Goal: Navigation & Orientation: Find specific page/section

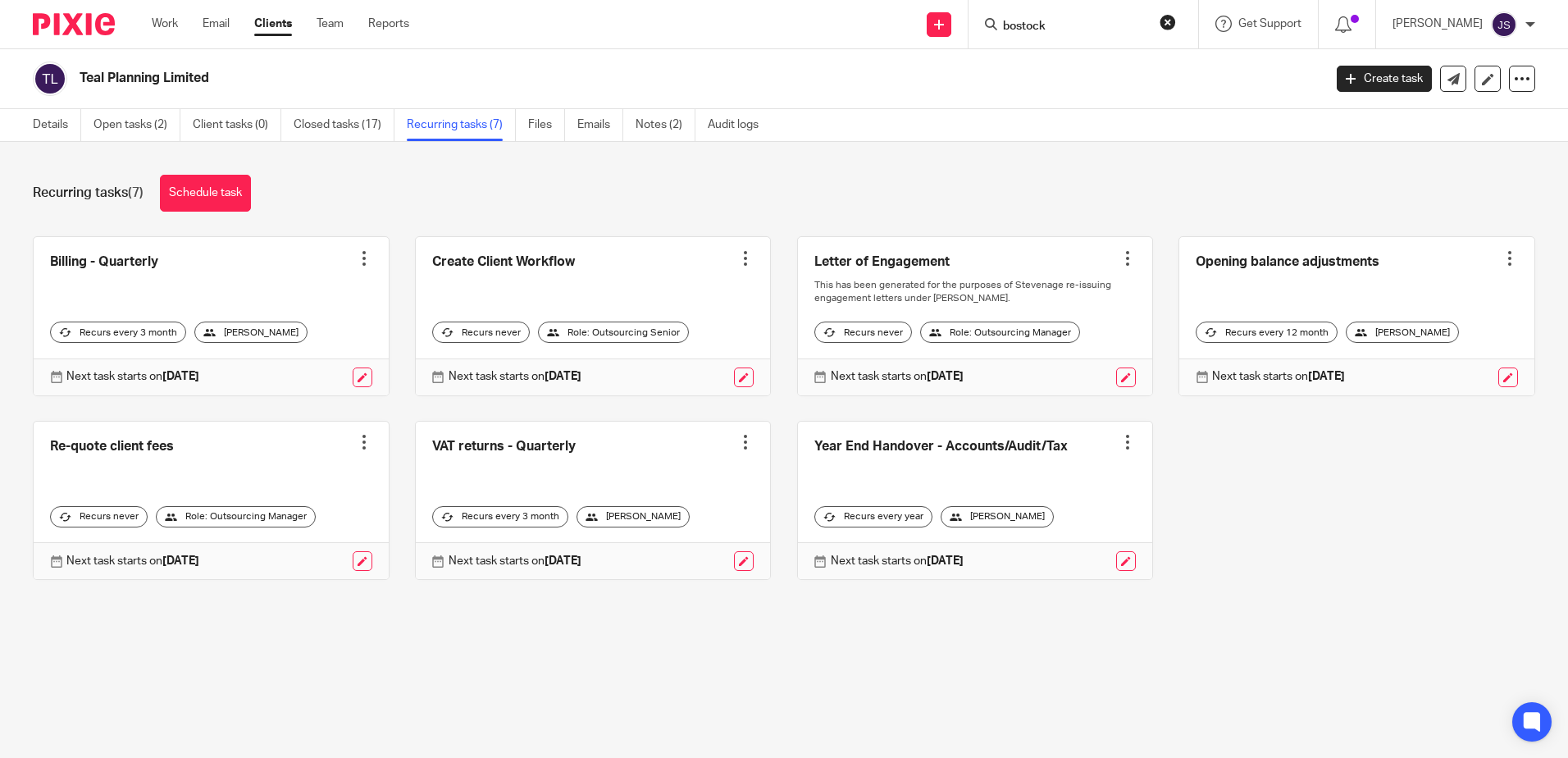
type input "bostock"
click button "submit" at bounding box center [0, 0] width 0 height 0
click at [1098, 71] on link at bounding box center [1116, 64] width 236 height 25
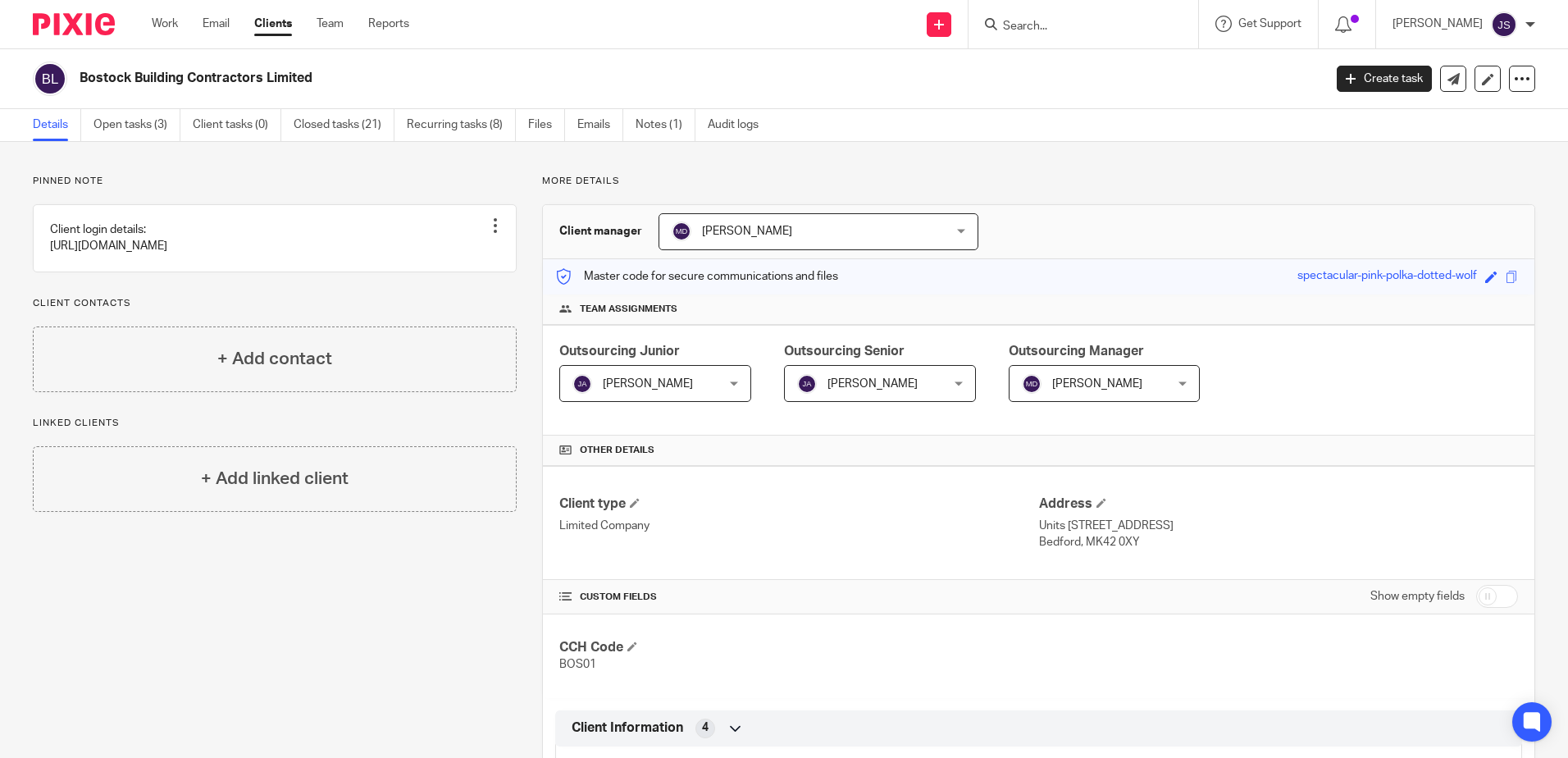
click at [269, 28] on link "Clients" at bounding box center [273, 24] width 38 height 17
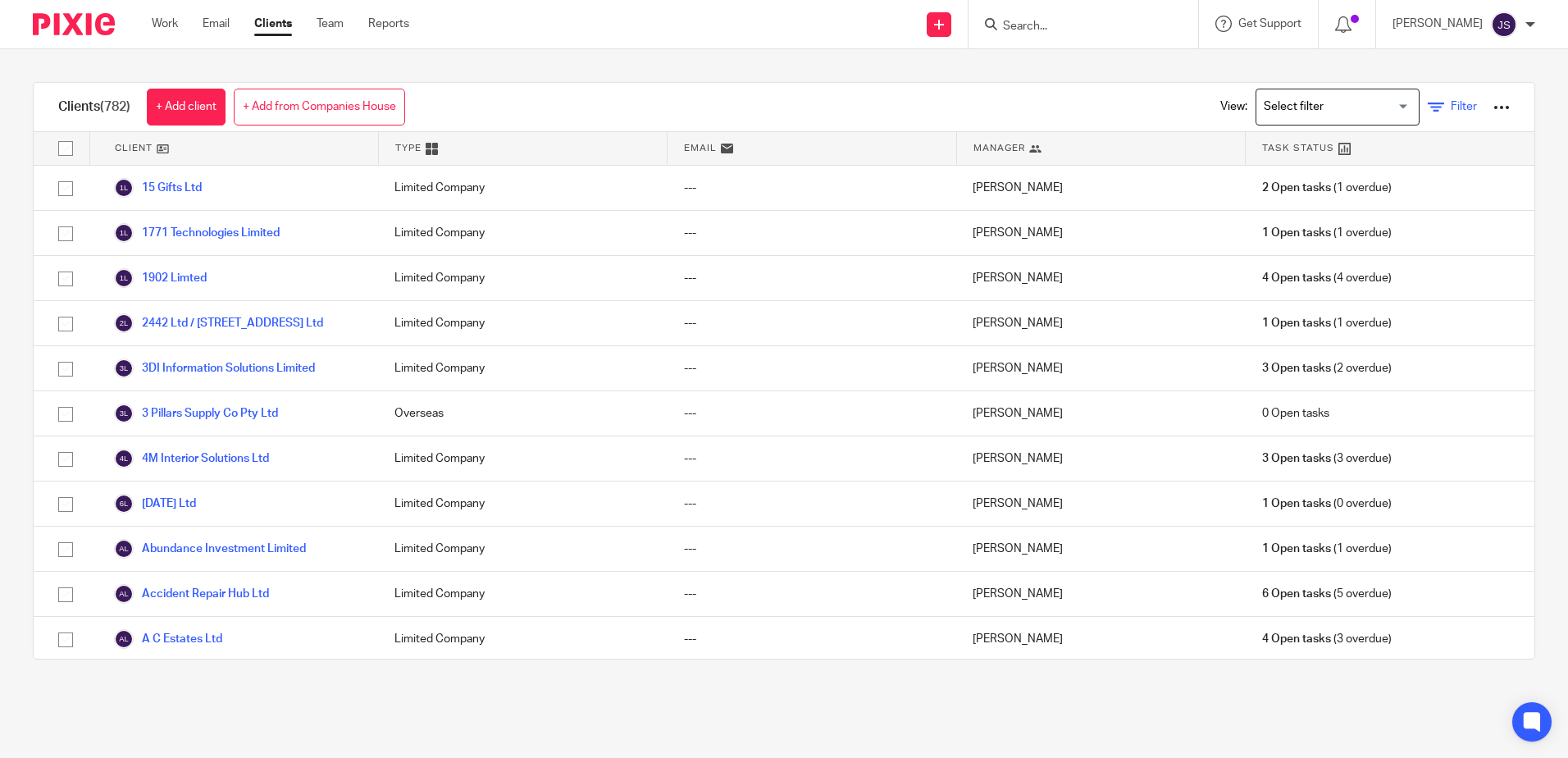
click at [1451, 105] on span "Filter" at bounding box center [1464, 107] width 26 height 12
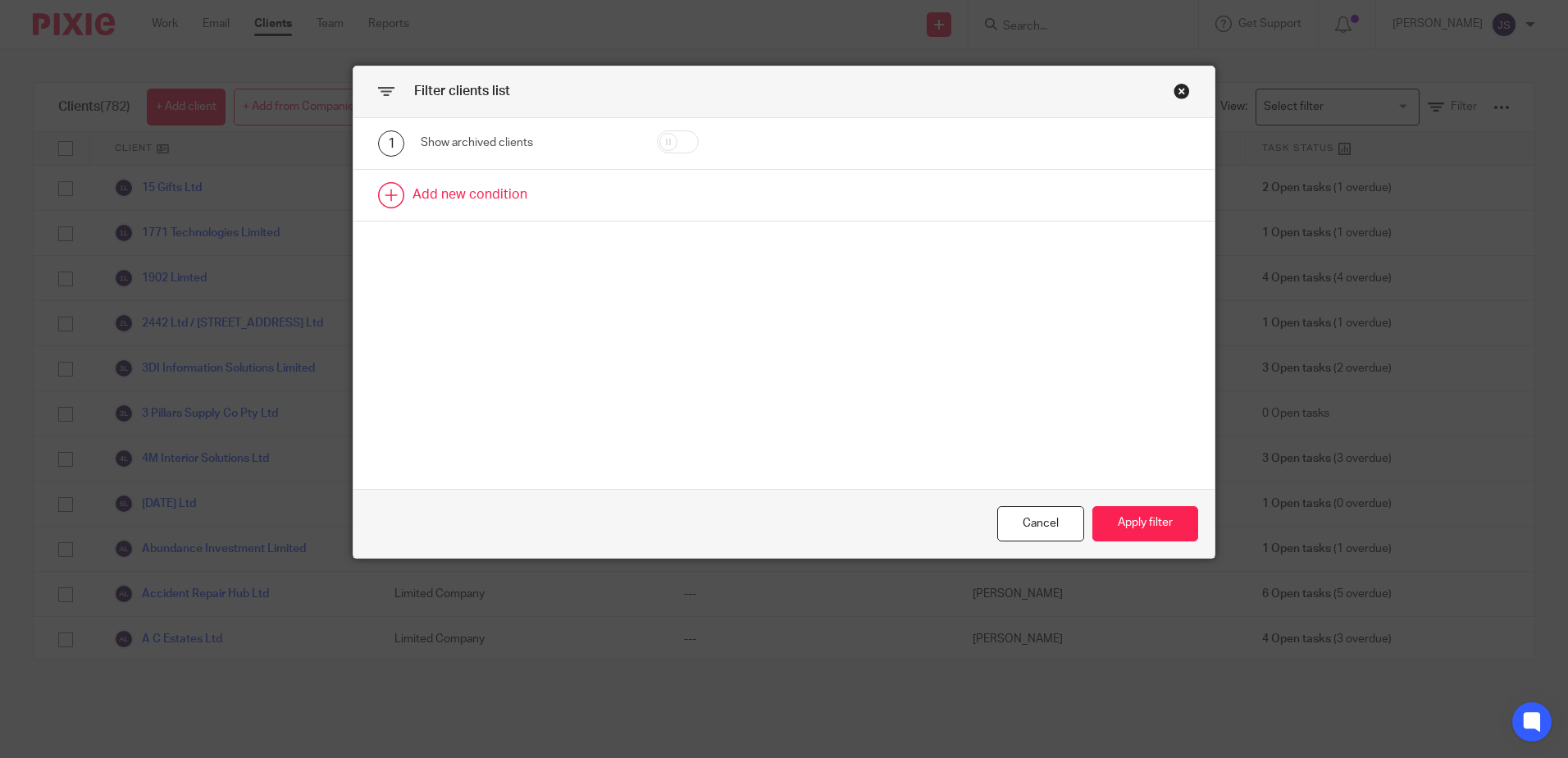
click at [464, 187] on link at bounding box center [784, 195] width 862 height 51
click at [471, 203] on div "Field" at bounding box center [512, 199] width 158 height 34
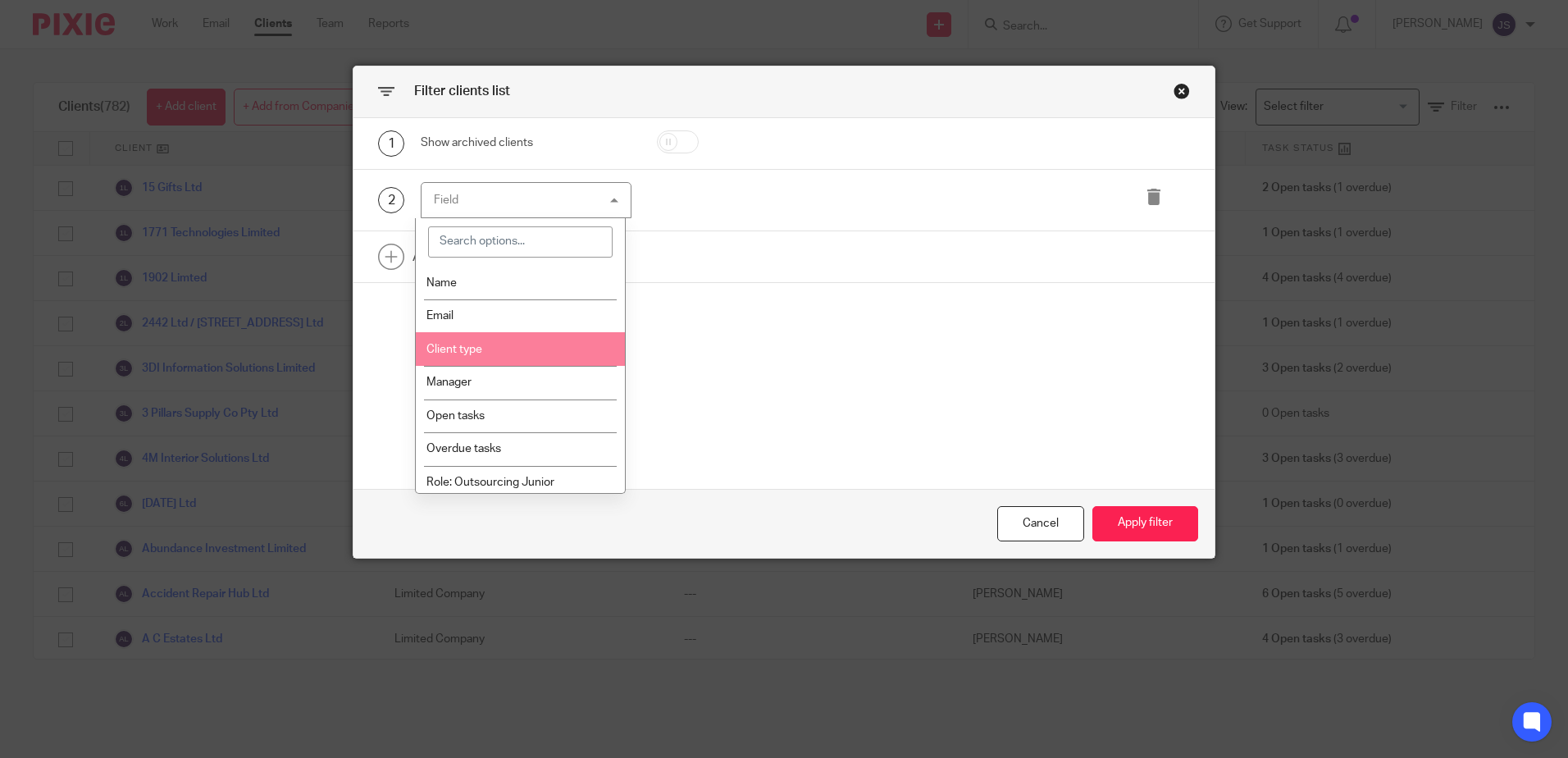
scroll to position [82, 0]
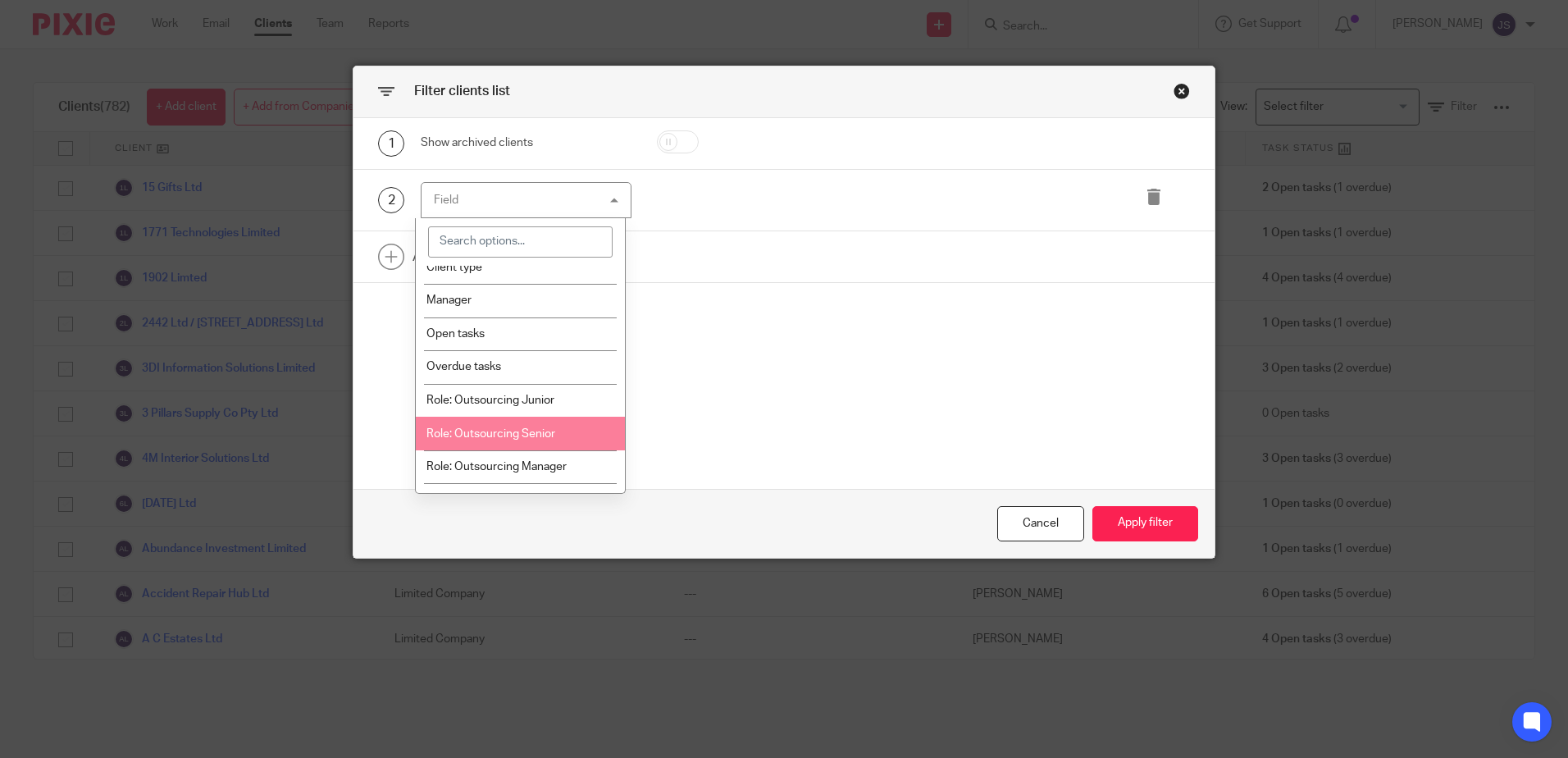
click at [524, 431] on span "Role: Outsourcing Senior" at bounding box center [490, 434] width 128 height 12
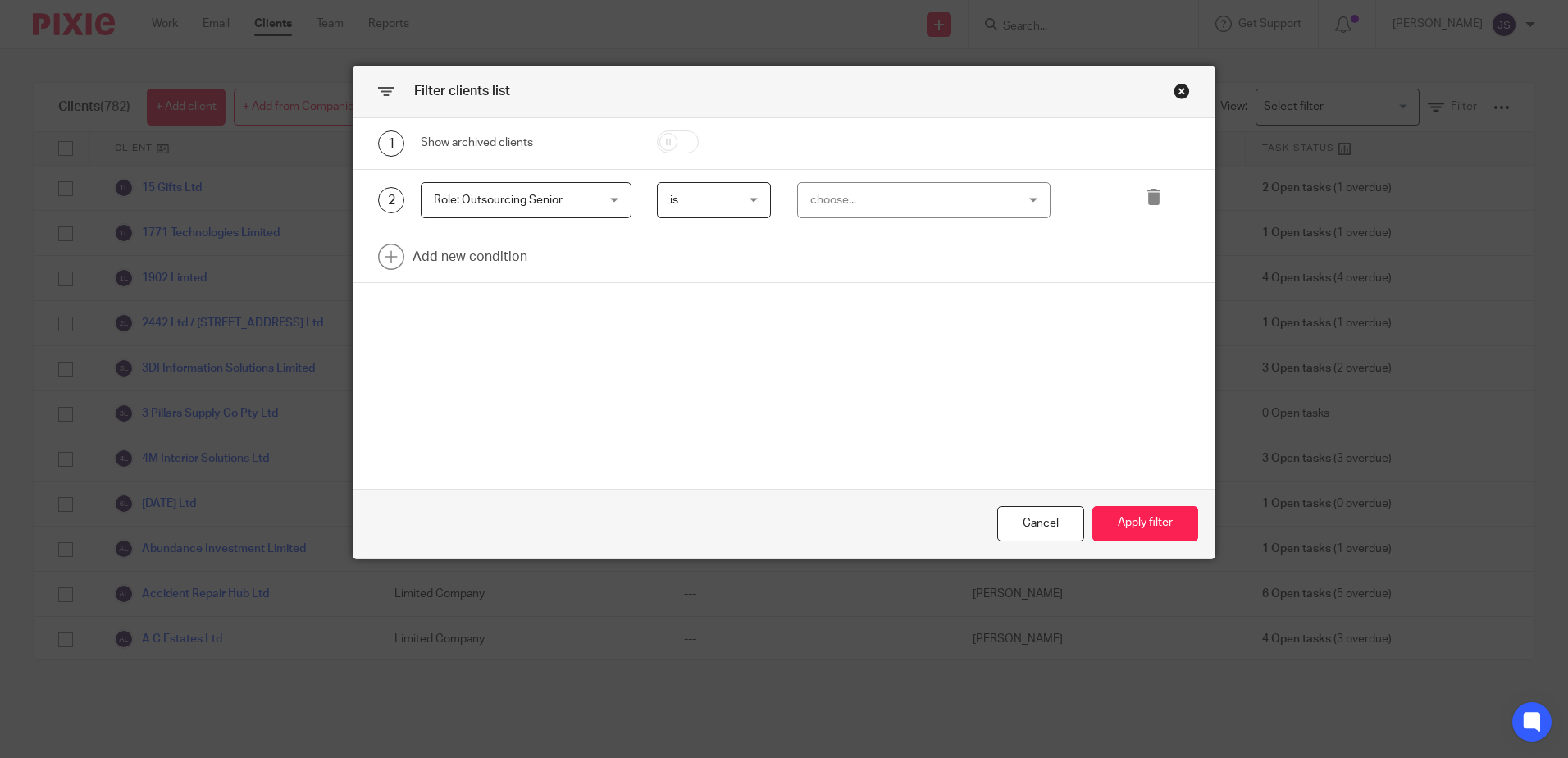
click at [815, 196] on div "choose..." at bounding box center [907, 199] width 192 height 34
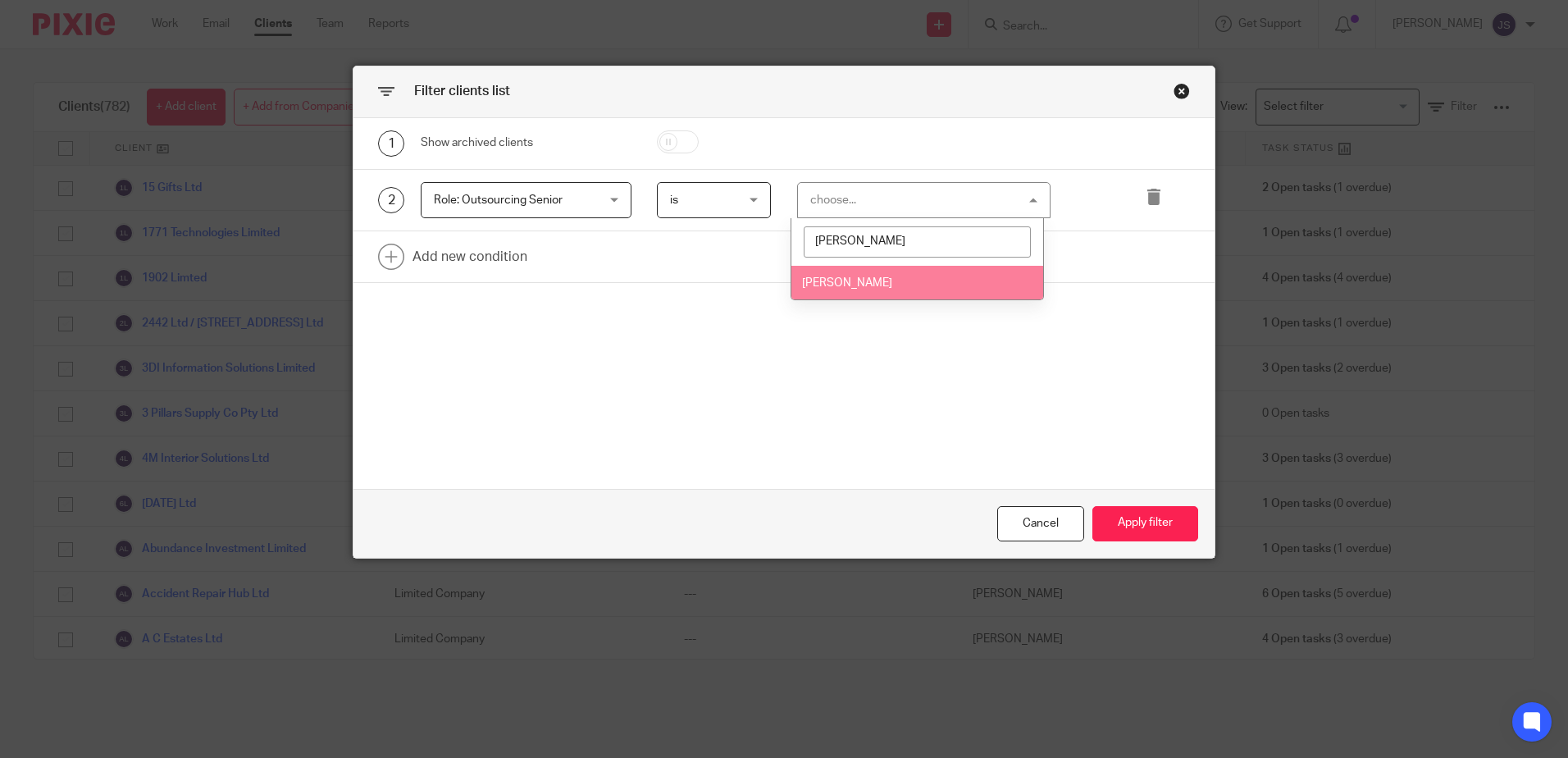
type input "joe"
click at [838, 293] on li "Joe Allison" at bounding box center [917, 283] width 252 height 33
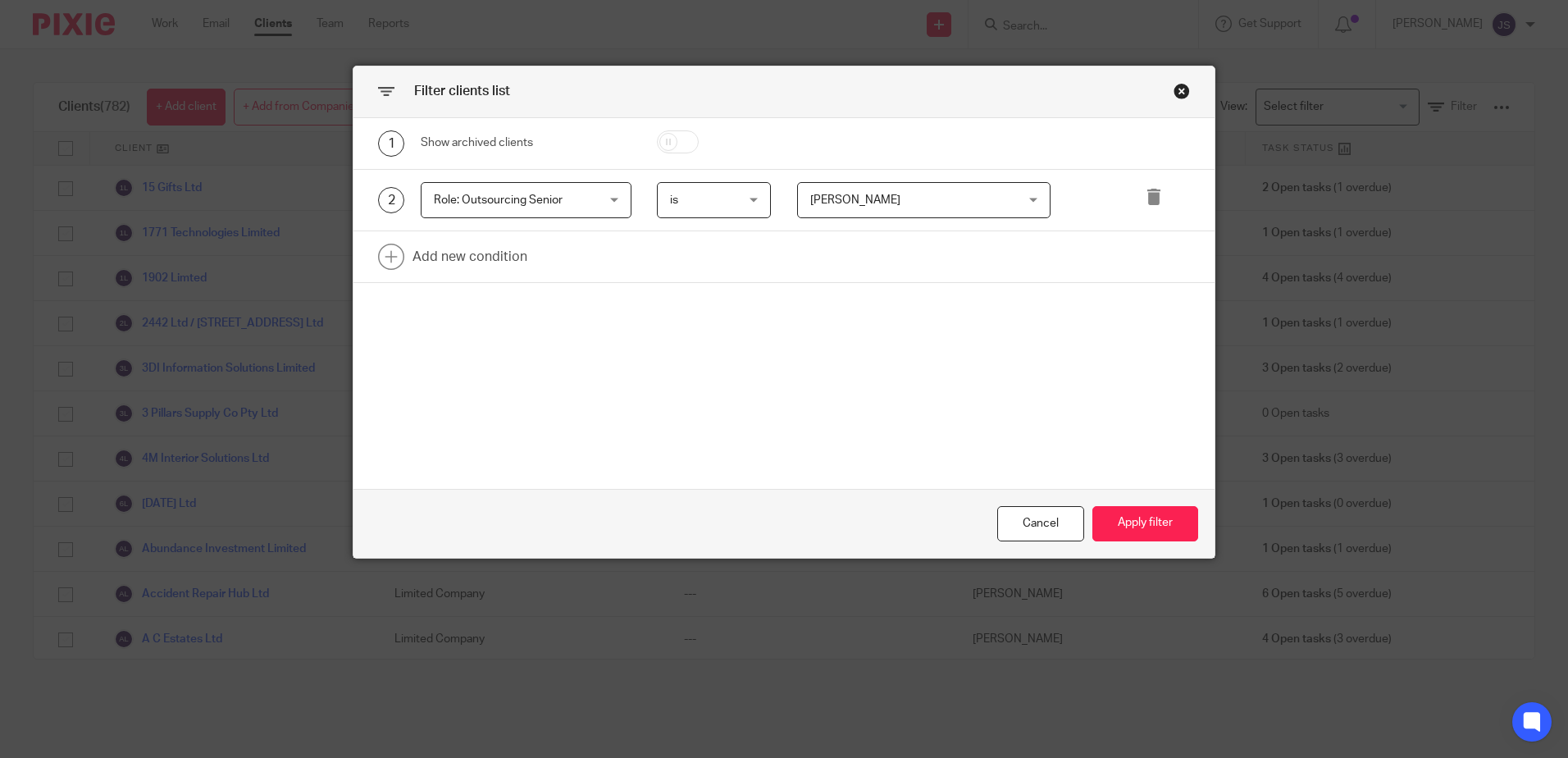
click at [1063, 373] on div "1 Show archived clients 2 Role: Outsourcing Senior Role: Outsourcing Senior Nam…" at bounding box center [784, 304] width 862 height 371
click at [1148, 537] on button "Apply filter" at bounding box center [1145, 524] width 106 height 35
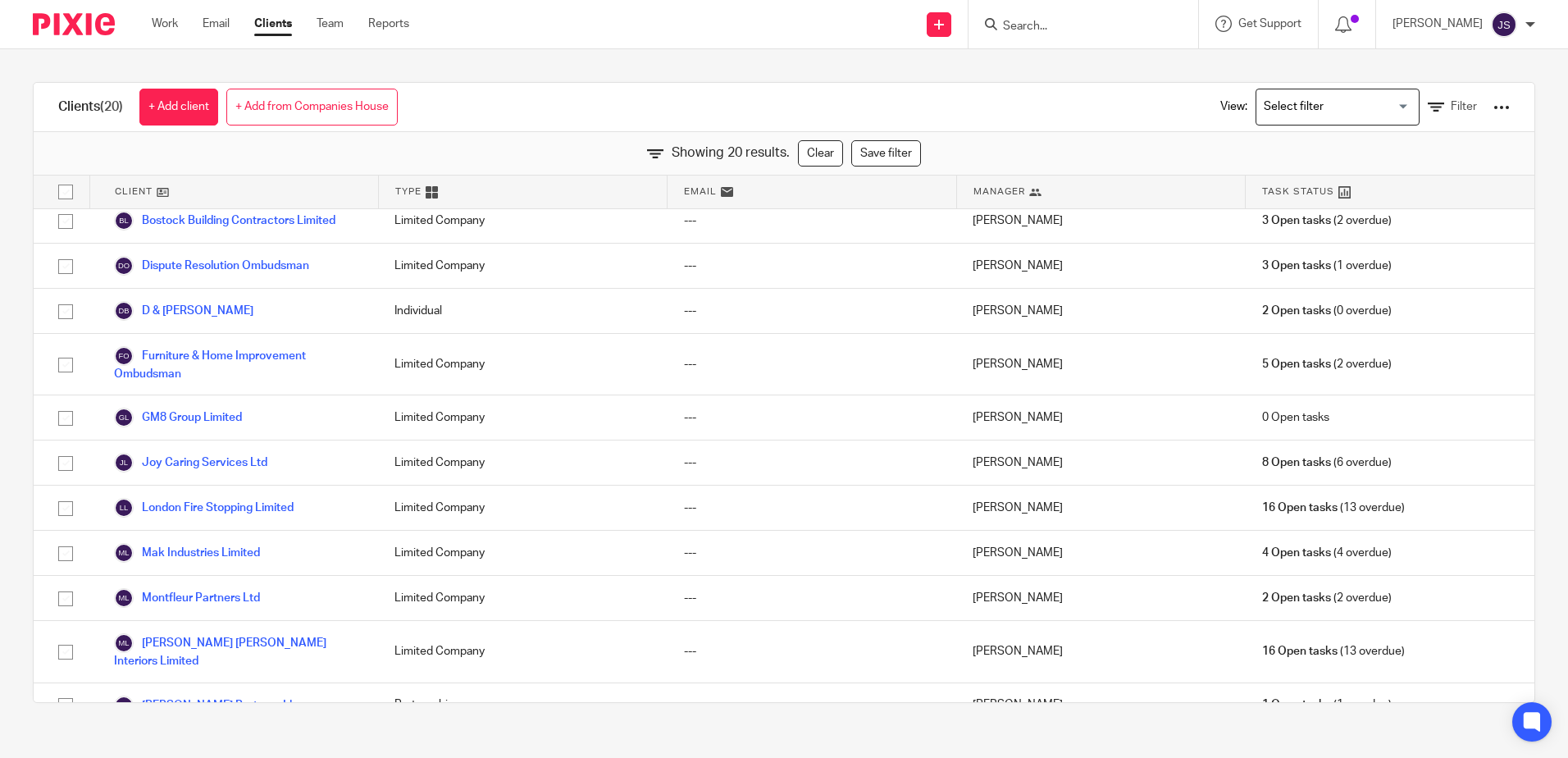
scroll to position [0, 0]
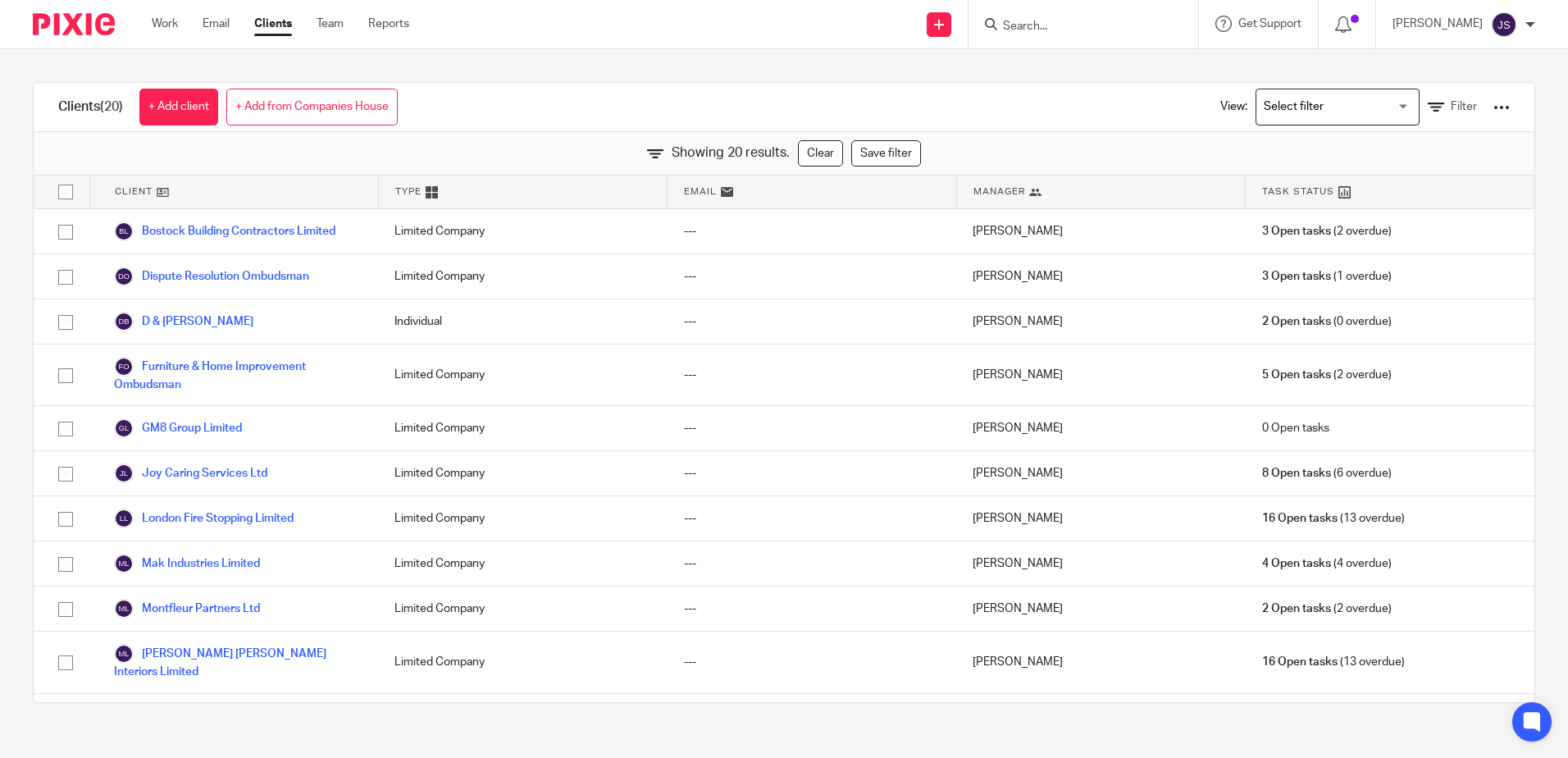
click at [1494, 111] on div at bounding box center [1502, 108] width 17 height 17
click at [1415, 196] on link "Export clients to CSV file" at bounding box center [1369, 193] width 228 height 25
click at [557, 76] on div "Clients (20) + Add client + Add from Companies House View: Loading... Filter Sh…" at bounding box center [784, 392] width 1568 height 686
click at [509, 95] on div "Clients (20) + Add client + Add from Companies House View: Loading... Filter" at bounding box center [784, 107] width 1501 height 49
click at [1017, 27] on div at bounding box center [1080, 24] width 191 height 21
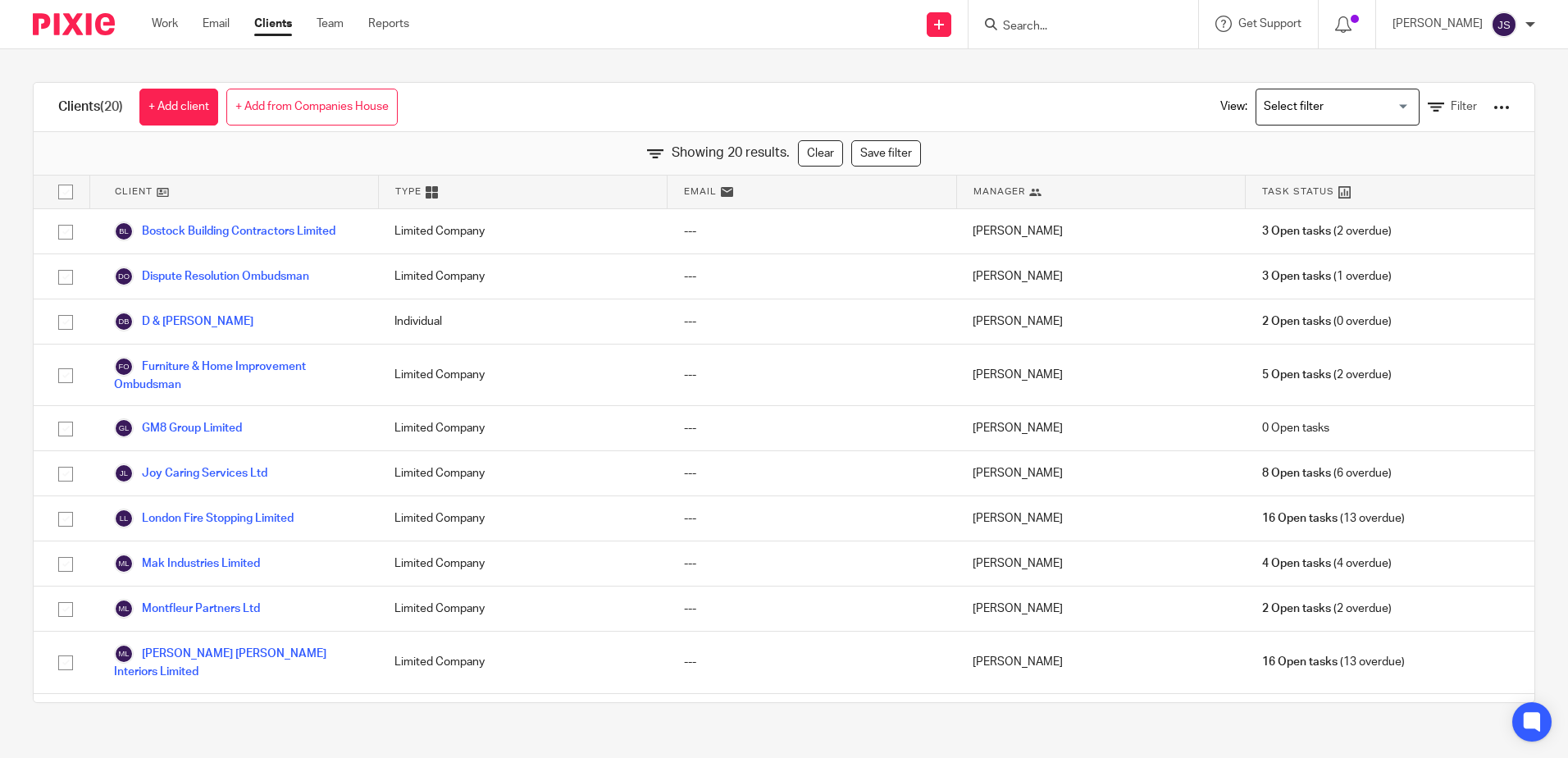
click at [1030, 29] on input "Search" at bounding box center [1075, 28] width 148 height 15
type input "n"
type input "murphy"
click at [1075, 62] on link at bounding box center [1100, 64] width 204 height 25
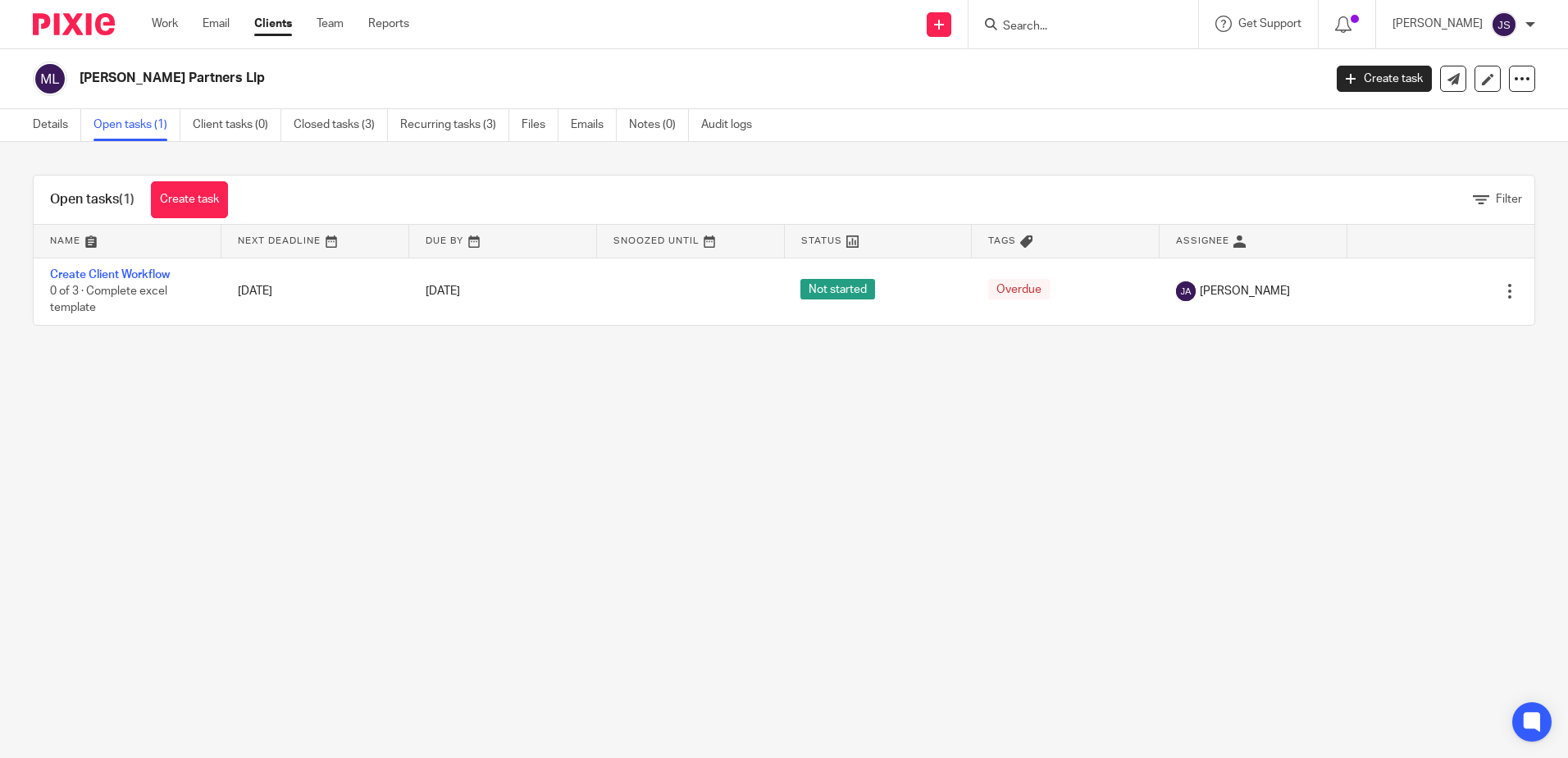
click at [282, 454] on main "[PERSON_NAME] Partners Llp Create task Update from Companies House Export data …" at bounding box center [784, 379] width 1568 height 758
click at [349, 459] on main "Murphy Partners Llp Create task Update from Companies House Export data Merge A…" at bounding box center [784, 379] width 1568 height 758
click at [920, 558] on main "Murphy Partners Llp Create task Update from Companies House Export data Merge A…" at bounding box center [784, 379] width 1568 height 758
click at [894, 558] on main "Murphy Partners Llp Create task Update from Companies House Export data Merge A…" at bounding box center [784, 379] width 1568 height 758
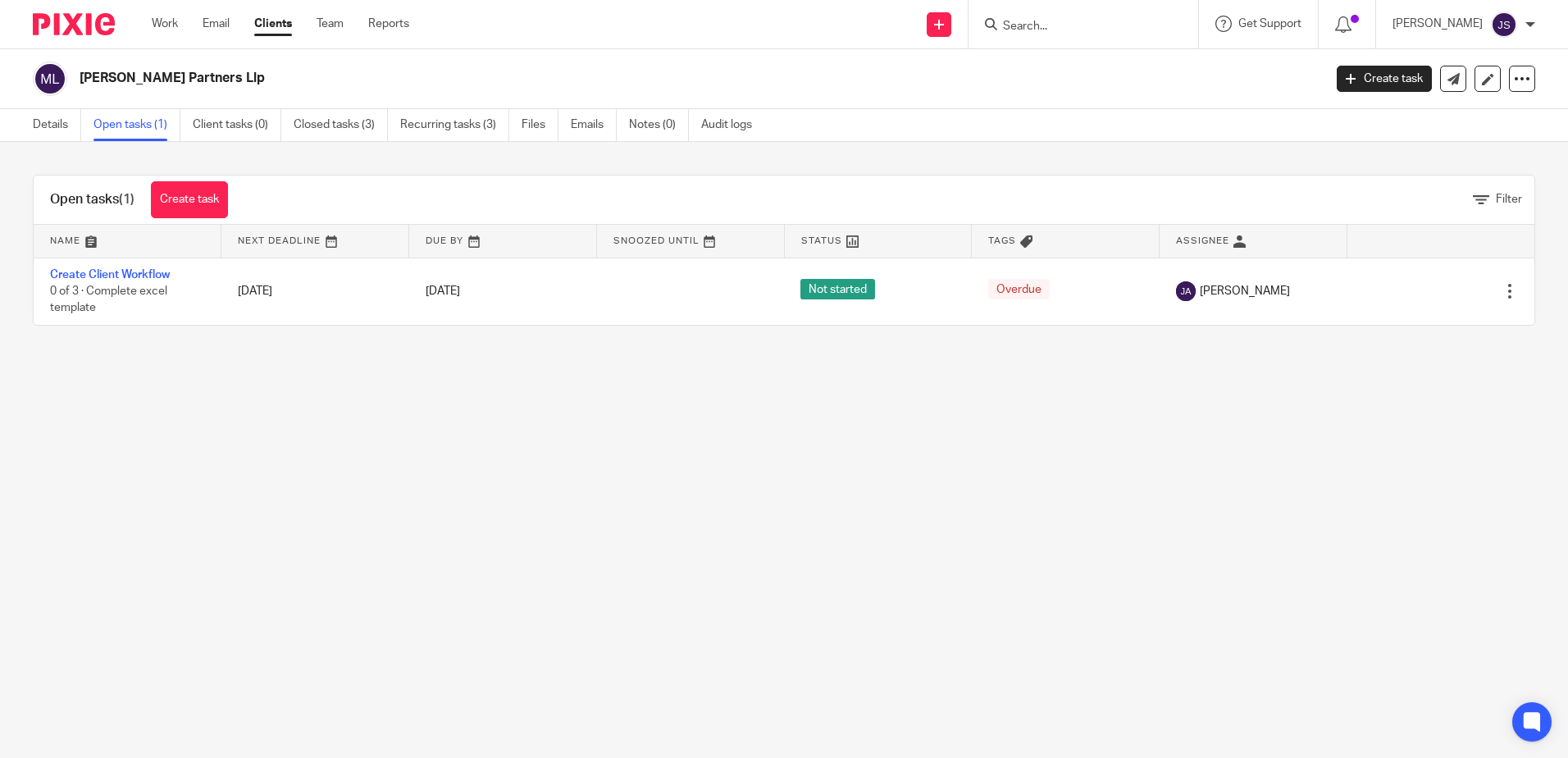
click at [1033, 37] on div at bounding box center [1083, 24] width 229 height 48
click at [1031, 26] on input "Search" at bounding box center [1075, 28] width 148 height 15
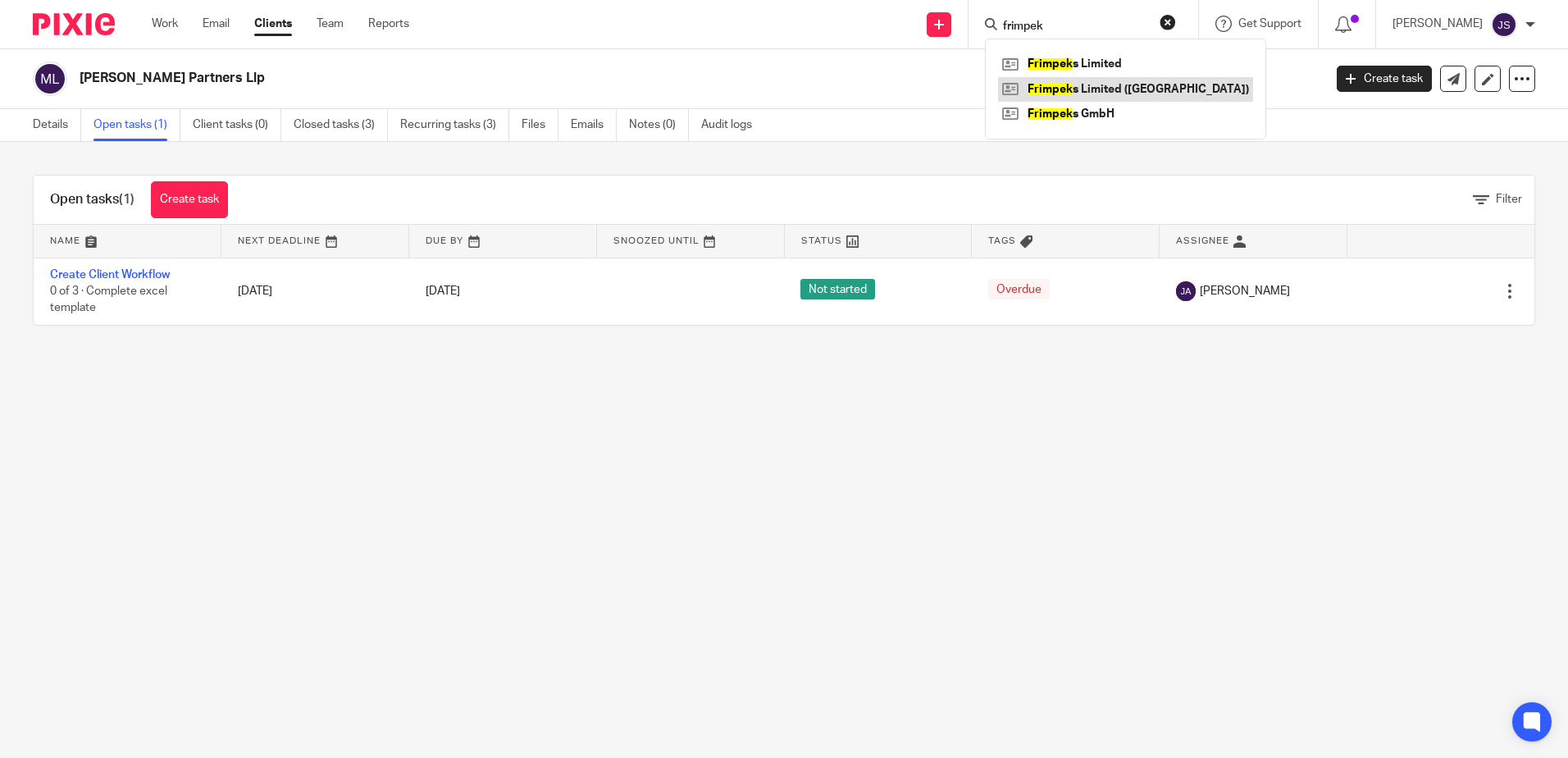
type input "frimpek"
click at [1126, 79] on link at bounding box center [1126, 89] width 255 height 25
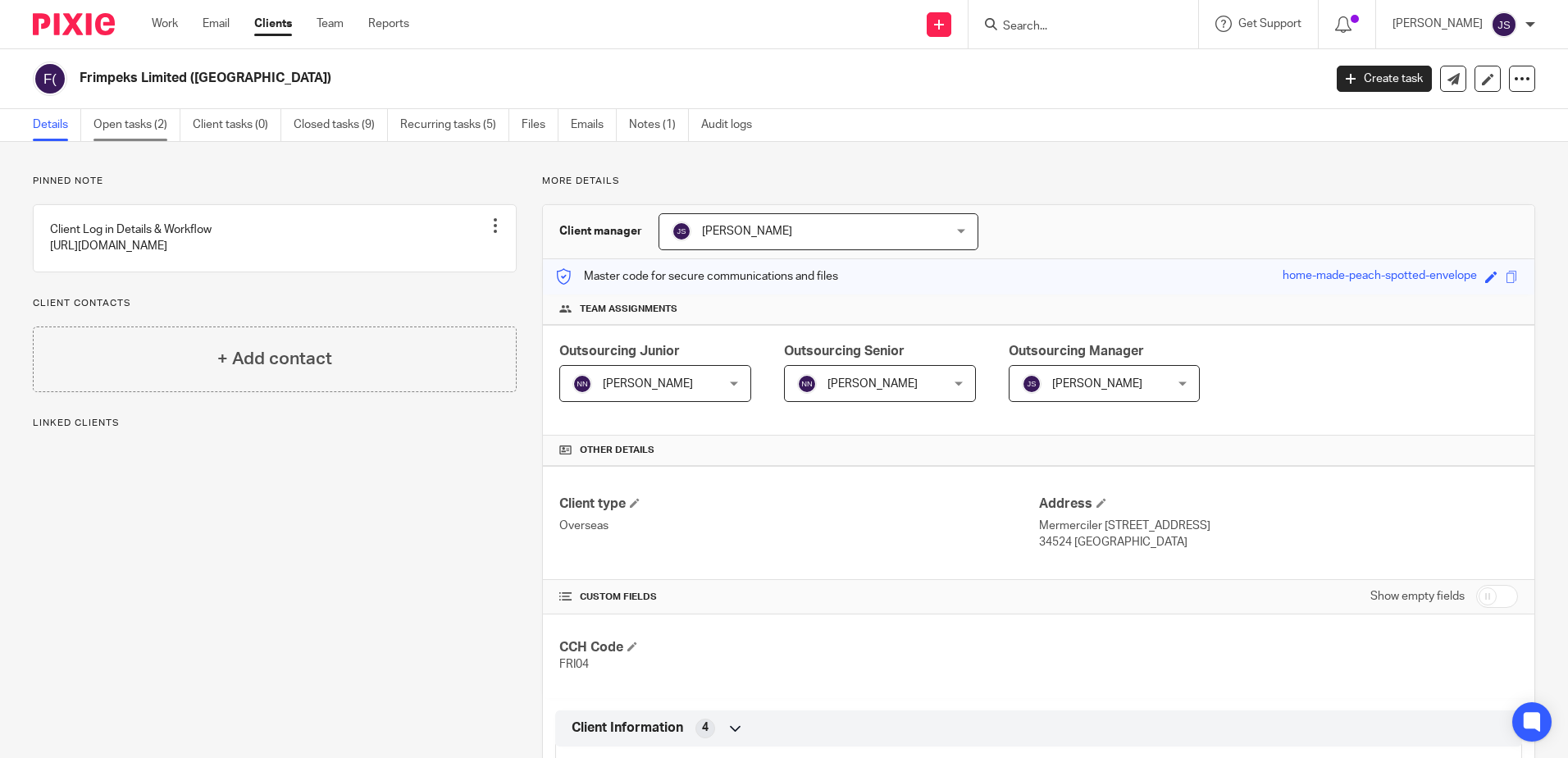
click at [153, 133] on link "Open tasks (2)" at bounding box center [137, 125] width 87 height 32
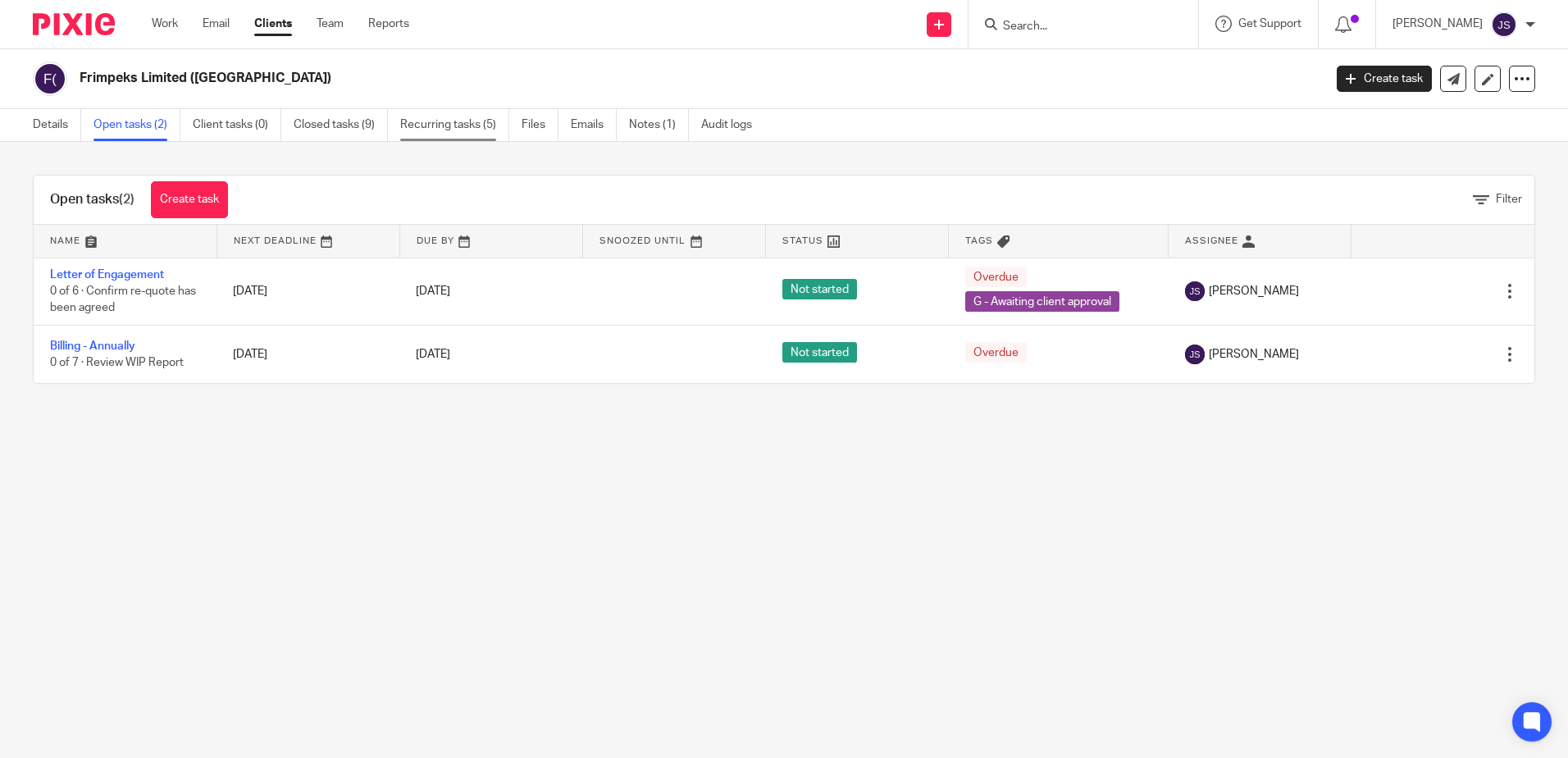
click at [466, 131] on link "Recurring tasks (5)" at bounding box center [455, 125] width 109 height 32
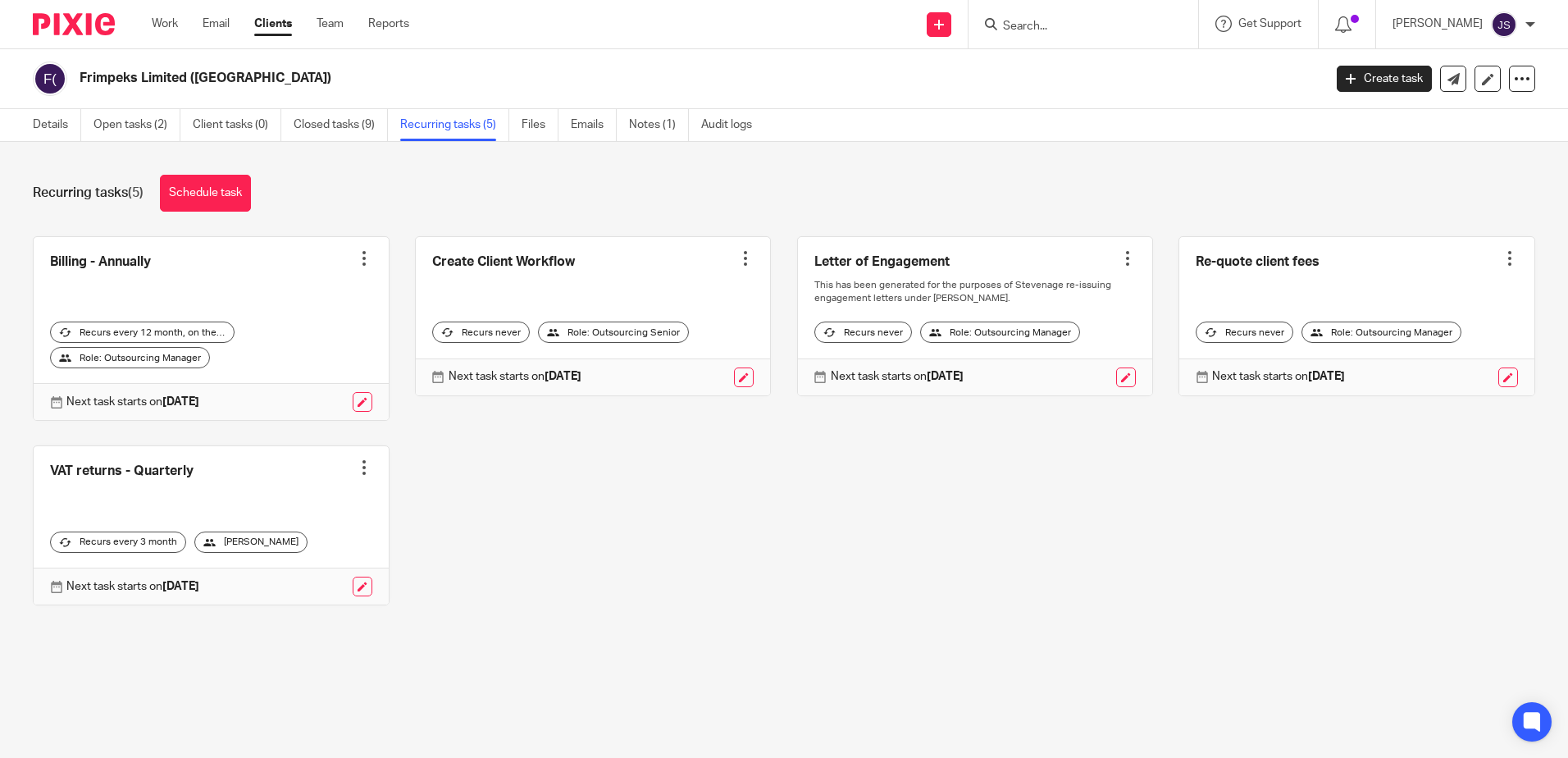
click at [492, 526] on div "Billing - Annually Create task Clone template Recalculate schedule Cancel sched…" at bounding box center [771, 433] width 1528 height 394
click at [709, 203] on div "Recurring tasks (5) Schedule task" at bounding box center [784, 193] width 1503 height 37
click at [1075, 30] on input "Search" at bounding box center [1075, 28] width 148 height 15
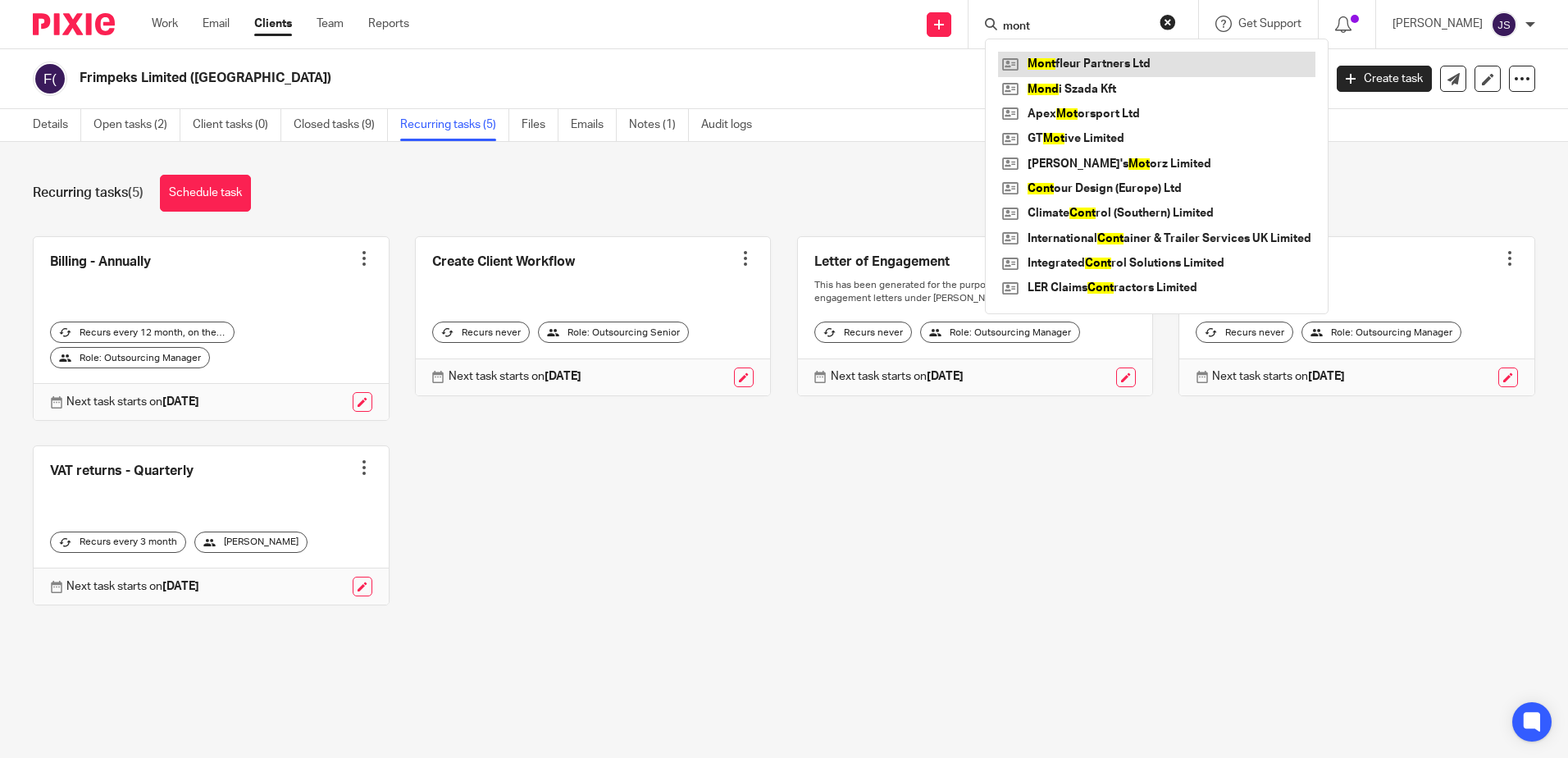
type input "mont"
click at [1086, 55] on link at bounding box center [1157, 64] width 318 height 25
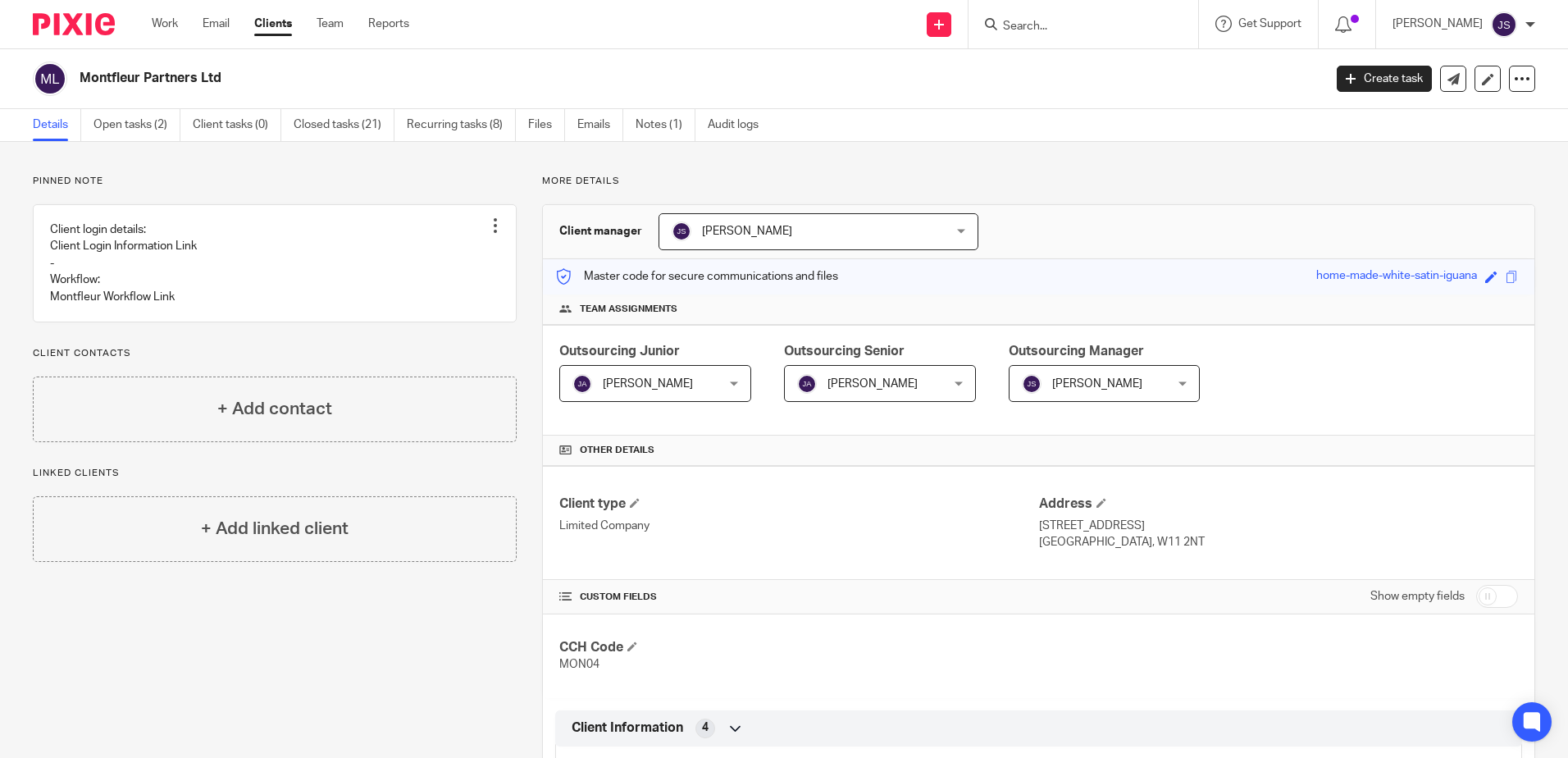
drag, startPoint x: 1052, startPoint y: 43, endPoint x: 1043, endPoint y: 31, distance: 15.0
click at [1051, 43] on div at bounding box center [1083, 24] width 229 height 48
click at [1040, 23] on input "Search" at bounding box center [1075, 28] width 148 height 15
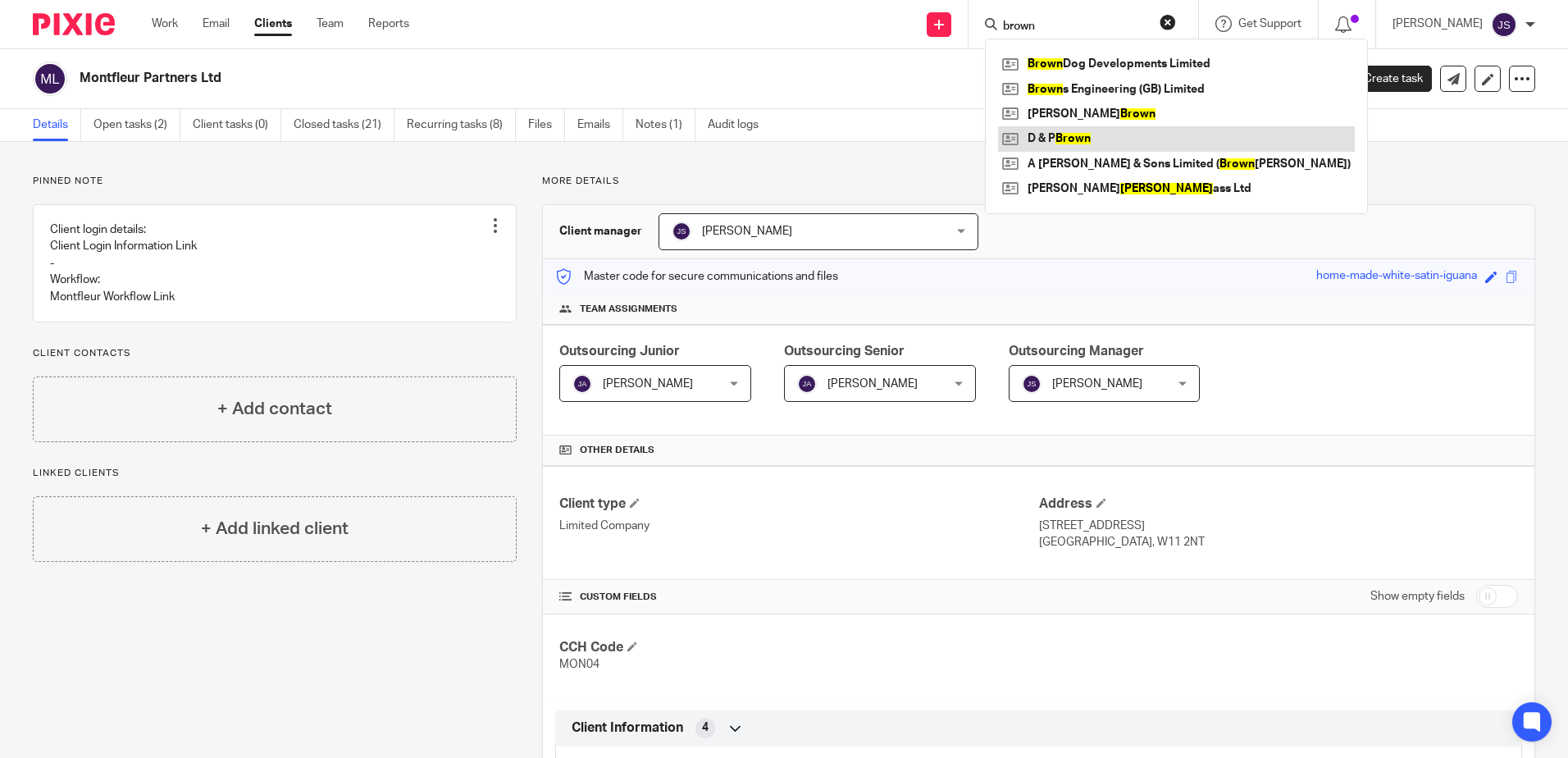
type input "brown"
click at [1078, 132] on link at bounding box center [1177, 138] width 357 height 25
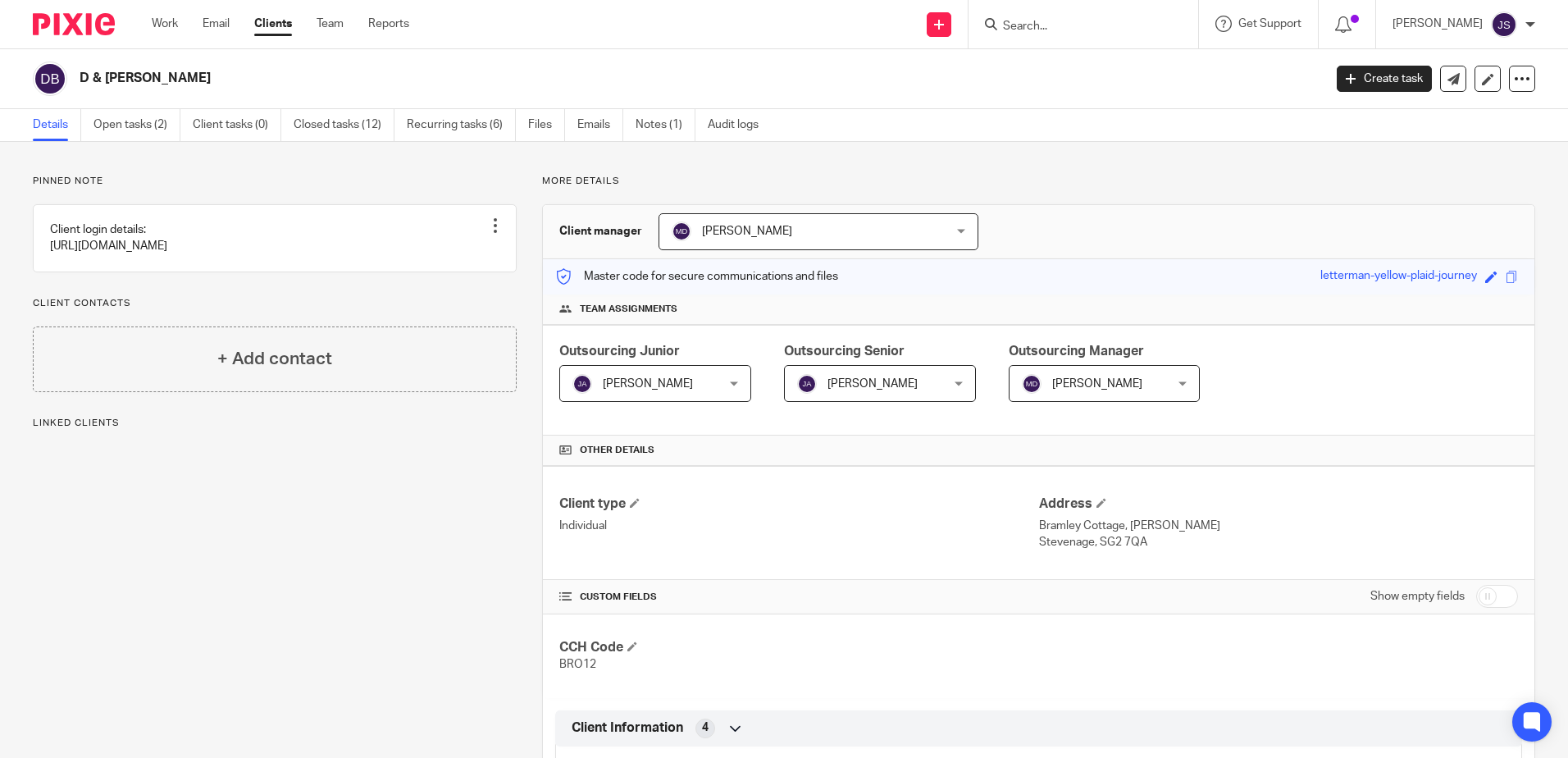
click at [1078, 132] on div "Details Open tasks (2) Client tasks (0) Closed tasks (12) Recurring tasks (6) F…" at bounding box center [784, 125] width 1568 height 33
click at [467, 124] on link "Recurring tasks (6)" at bounding box center [461, 125] width 109 height 32
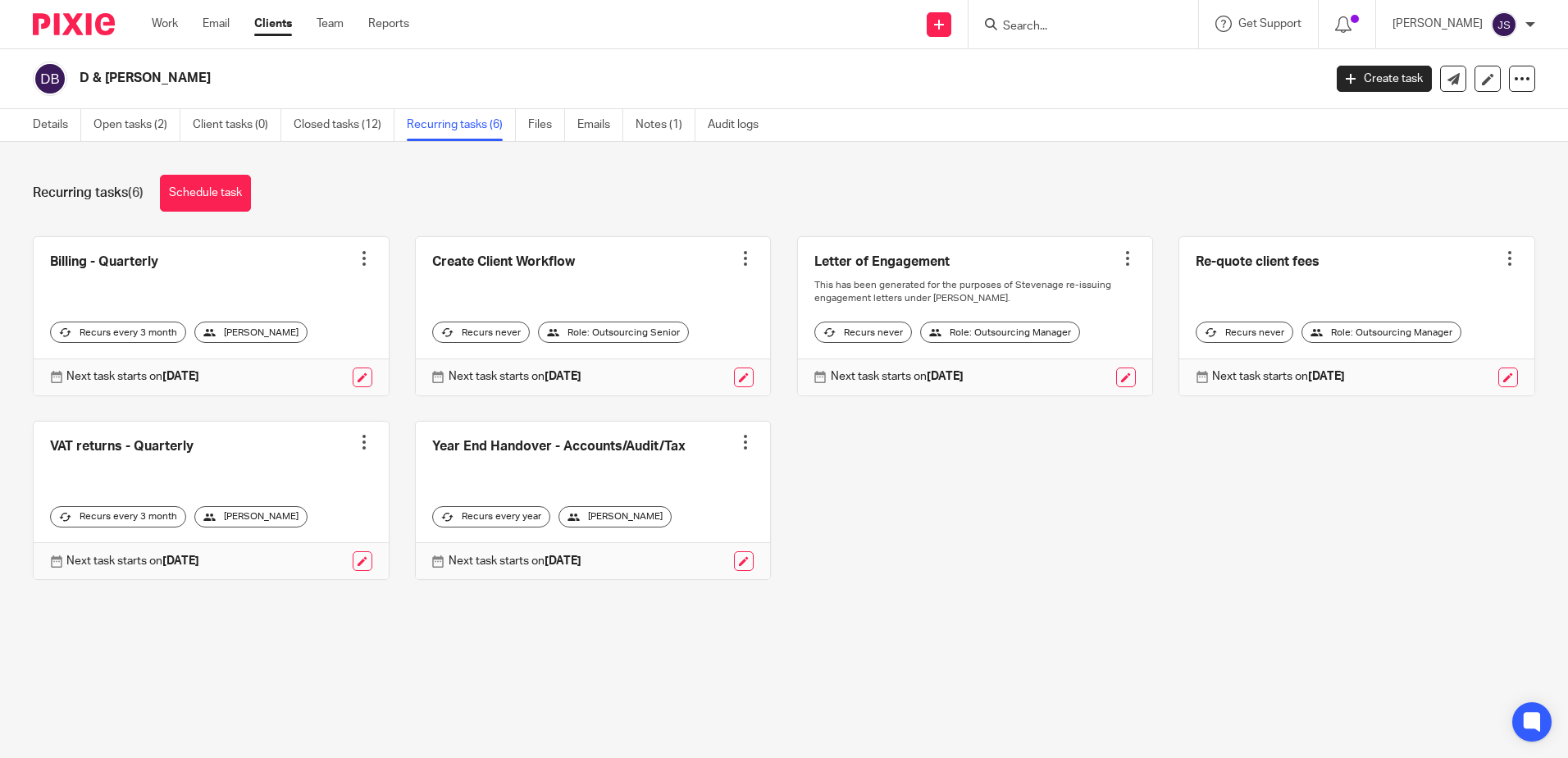
click at [1028, 29] on input "Search" at bounding box center [1075, 28] width 148 height 15
type input "sycomp"
click button "submit" at bounding box center [0, 0] width 0 height 0
click at [1078, 60] on link at bounding box center [1116, 64] width 236 height 25
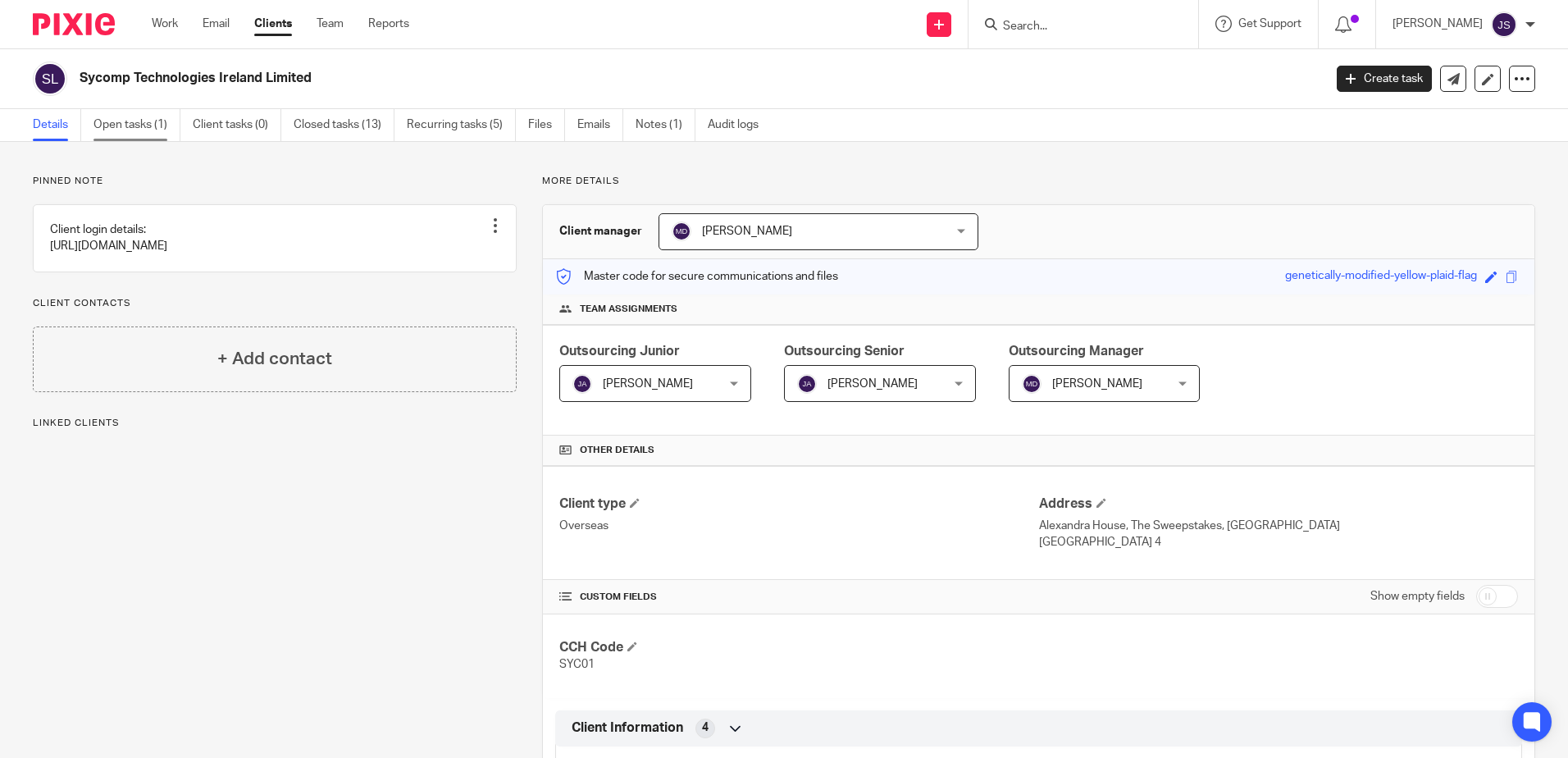
click at [118, 120] on link "Open tasks (1)" at bounding box center [137, 125] width 87 height 32
